Goal: Find specific page/section: Find specific page/section

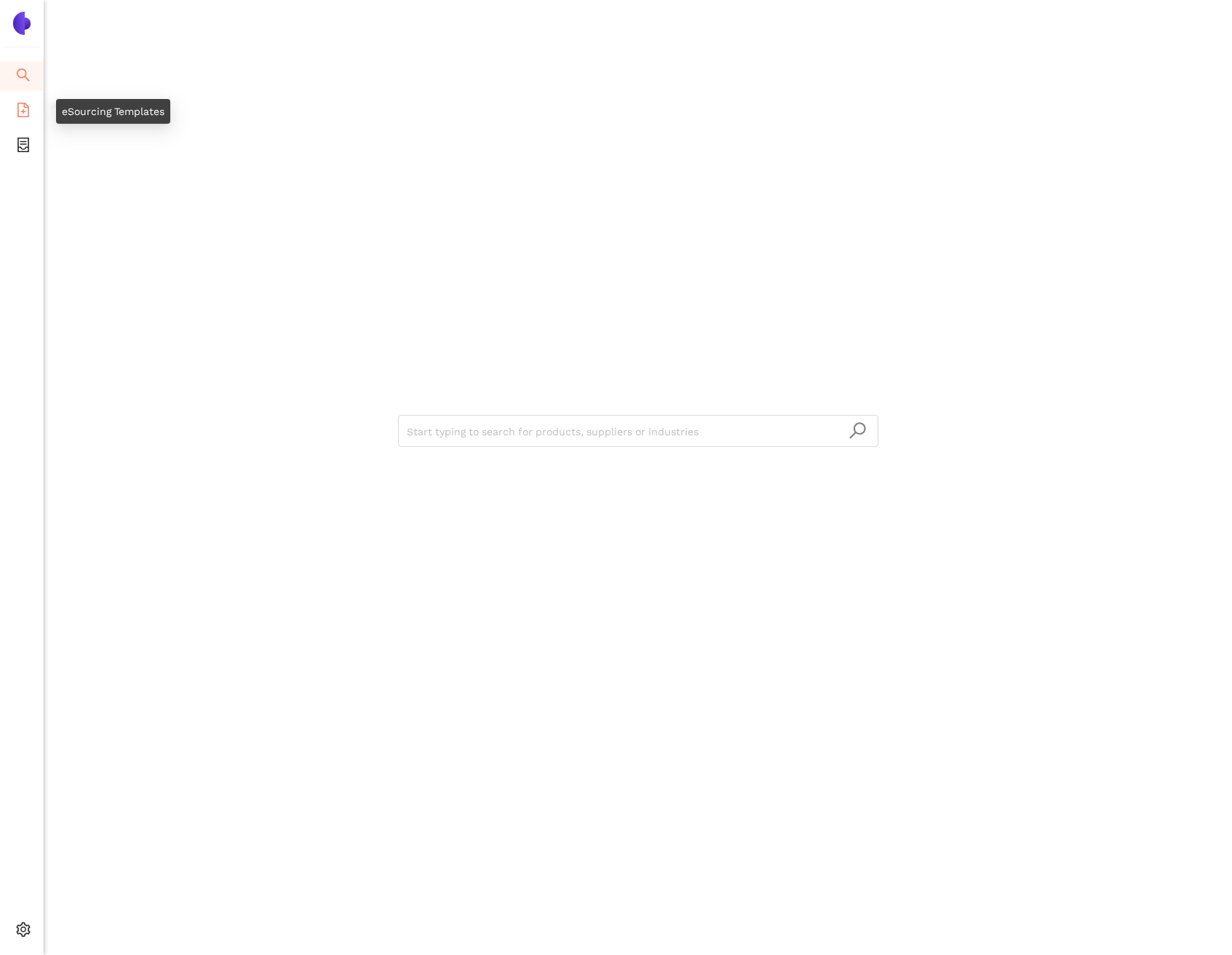
click at [25, 101] on span "file-add" at bounding box center [23, 111] width 15 height 29
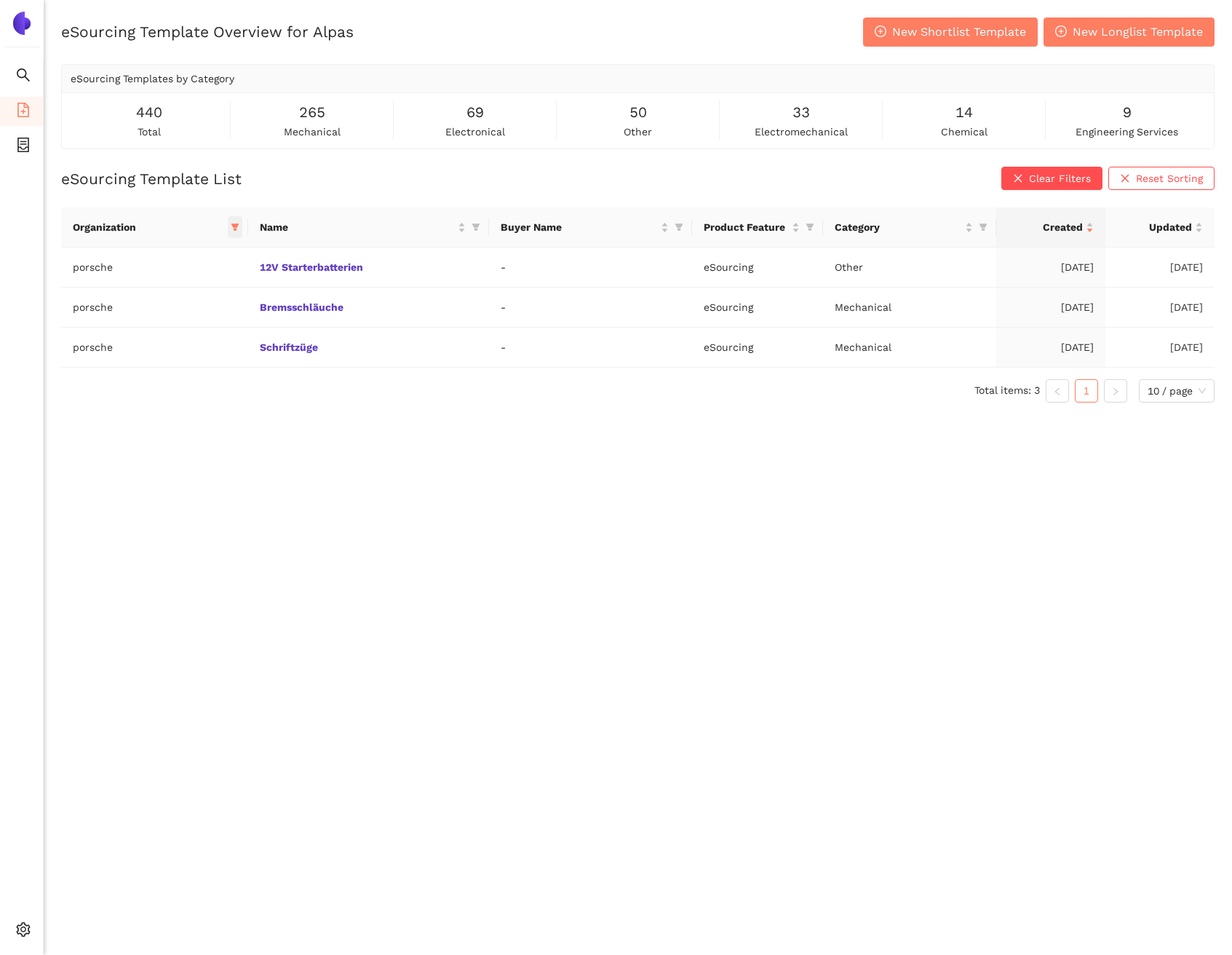
click at [234, 226] on icon "filter" at bounding box center [234, 228] width 8 height 7
click at [127, 480] on span "Reset" at bounding box center [124, 483] width 28 height 16
checkbox input "false"
click at [234, 479] on span "OK" at bounding box center [241, 483] width 14 height 16
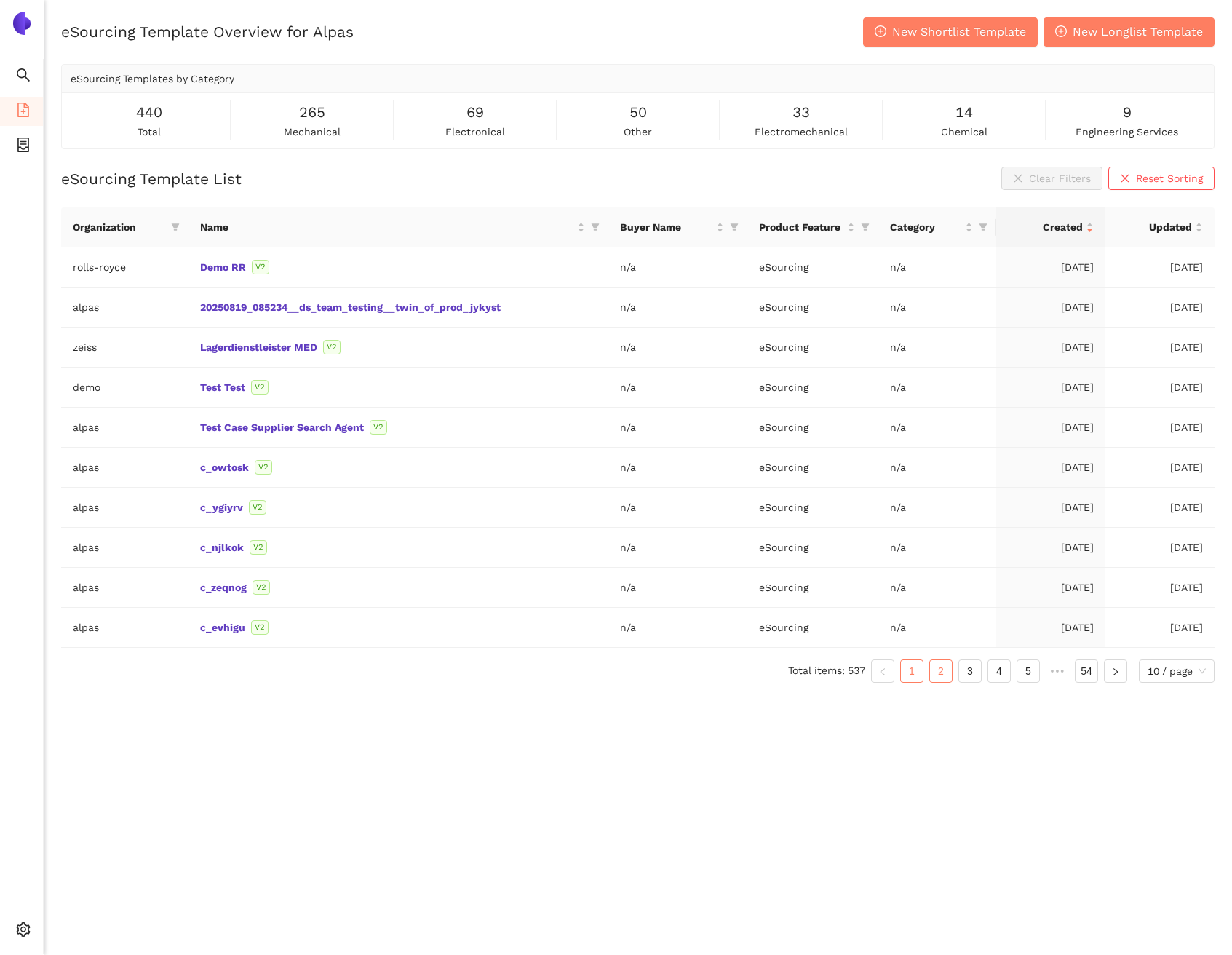
click at [932, 673] on link "2" at bounding box center [941, 670] width 22 height 22
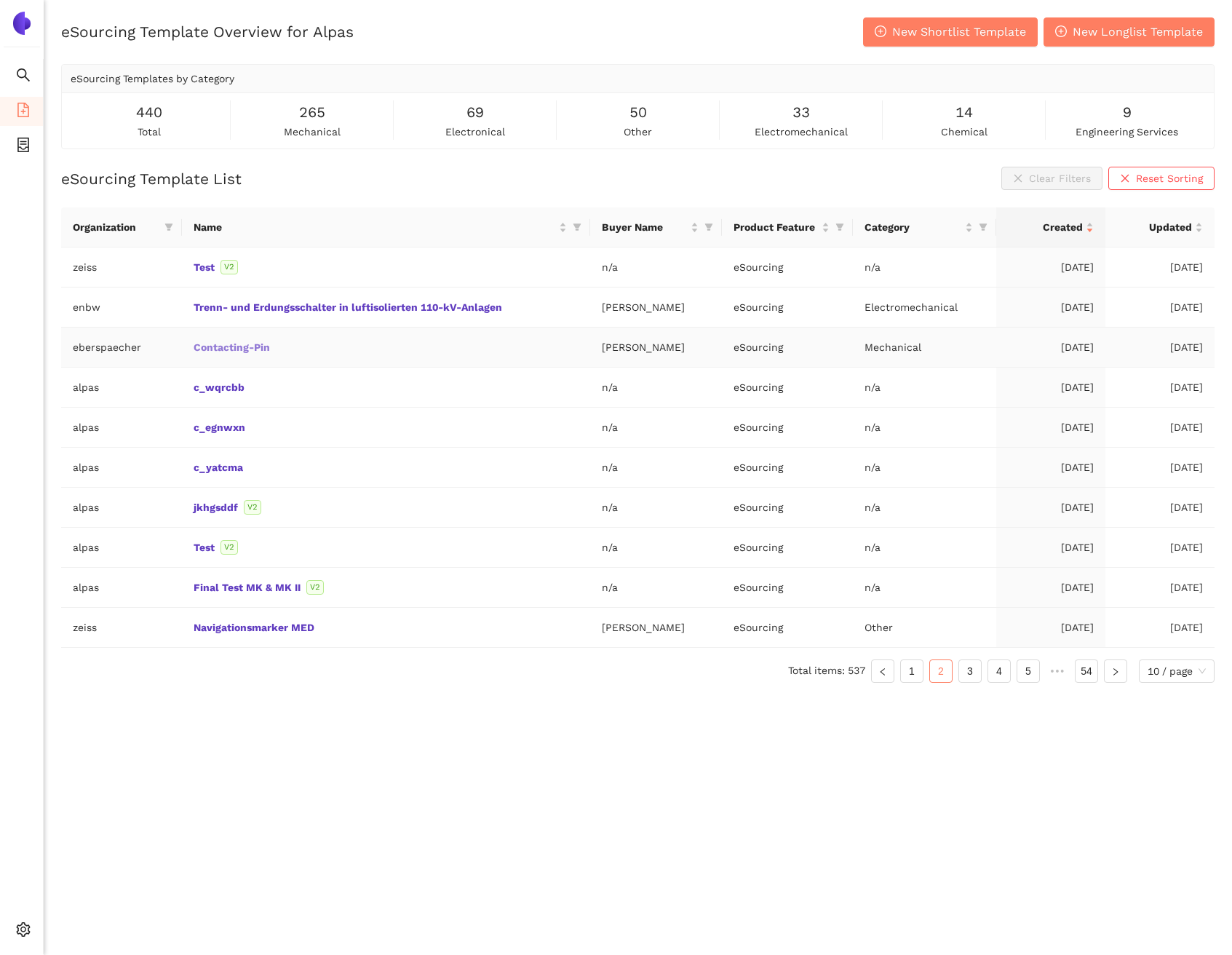
click at [0, 0] on link "Contacting-Pin" at bounding box center [0, 0] width 0 height 0
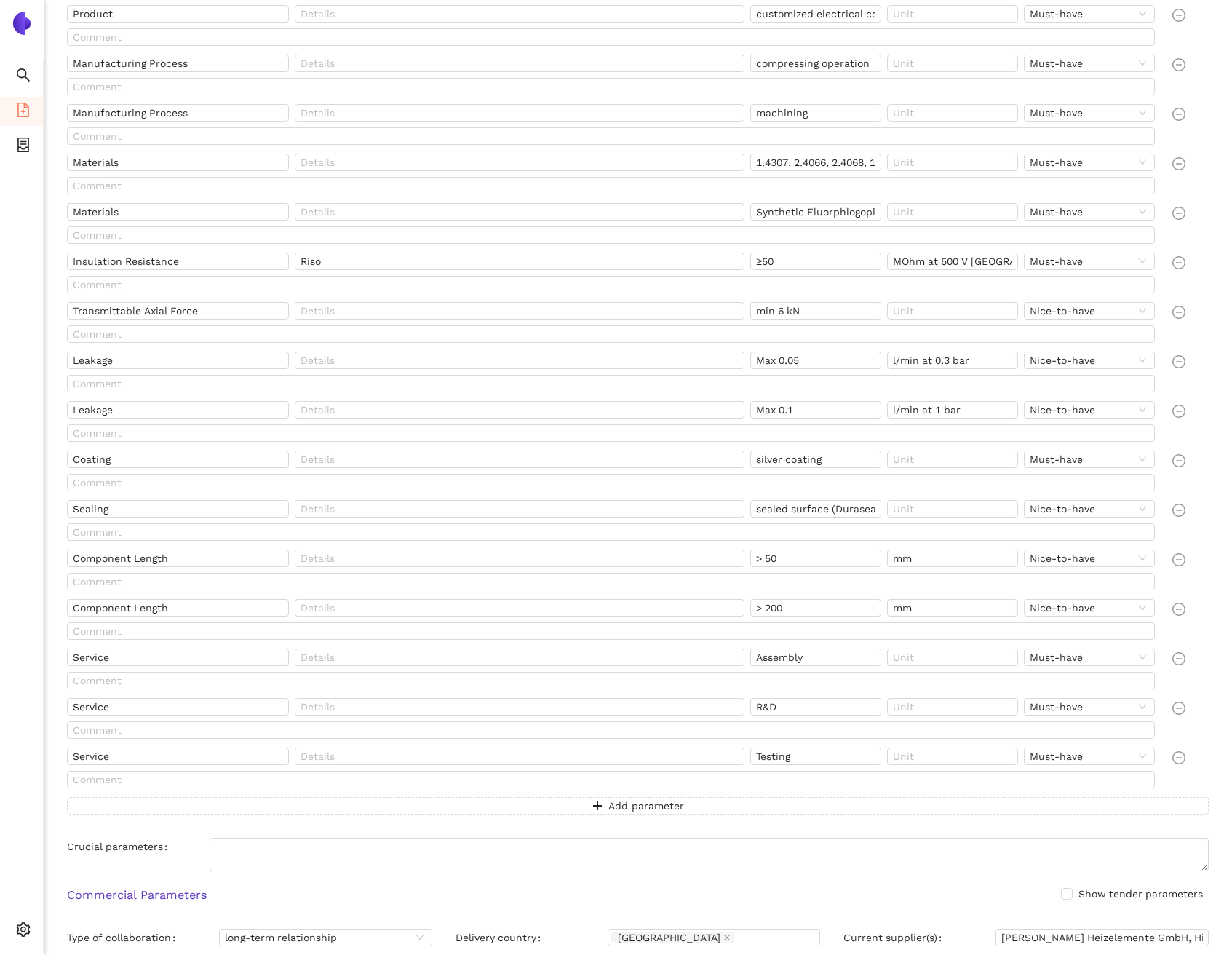
scroll to position [1119, 0]
